Goal: Information Seeking & Learning: Learn about a topic

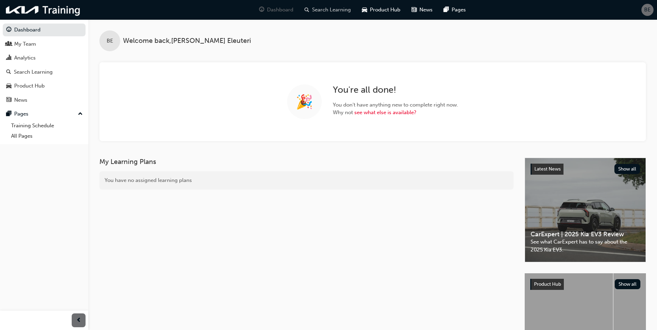
click at [318, 5] on div "Search Learning" at bounding box center [327, 10] width 57 height 14
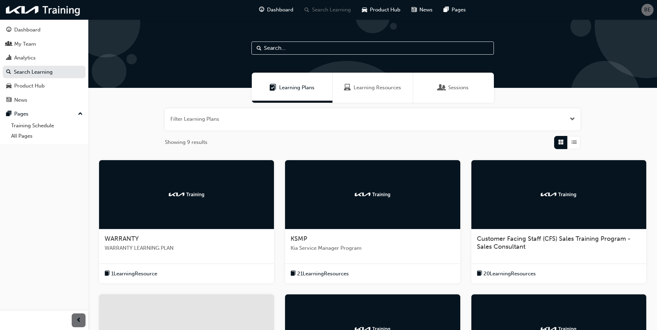
click at [149, 242] on div "WARRANTY" at bounding box center [187, 239] width 164 height 8
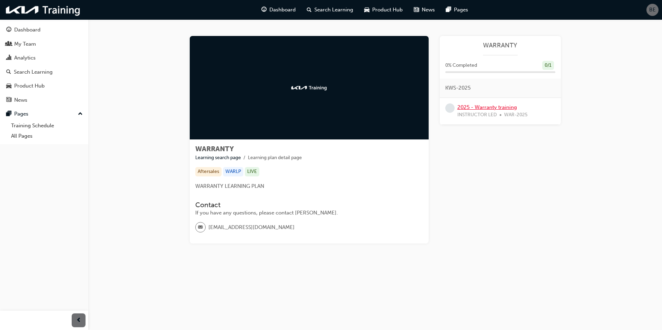
click at [502, 107] on link "2025 - Warranty training" at bounding box center [487, 107] width 60 height 6
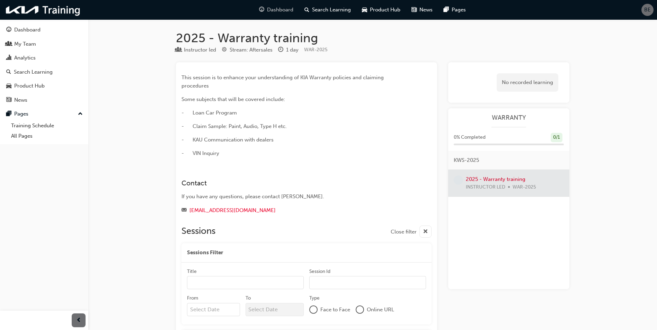
click at [279, 9] on span "Dashboard" at bounding box center [280, 10] width 26 height 8
